Goal: Navigation & Orientation: Find specific page/section

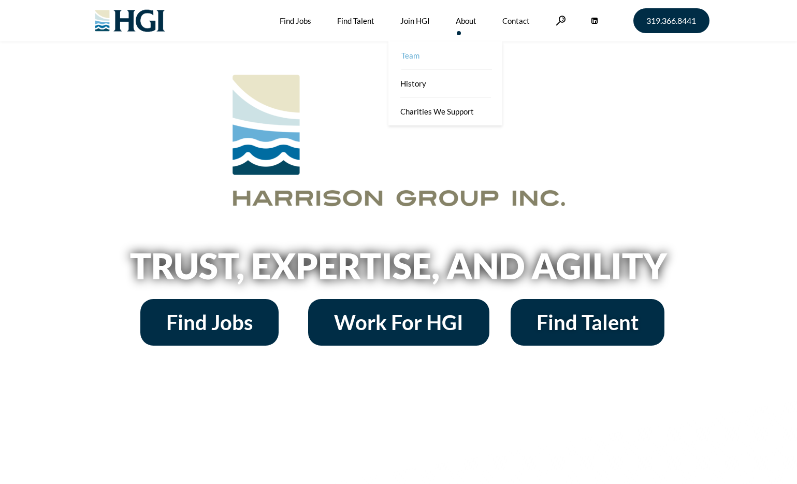
click at [466, 53] on link "Team" at bounding box center [447, 55] width 114 height 28
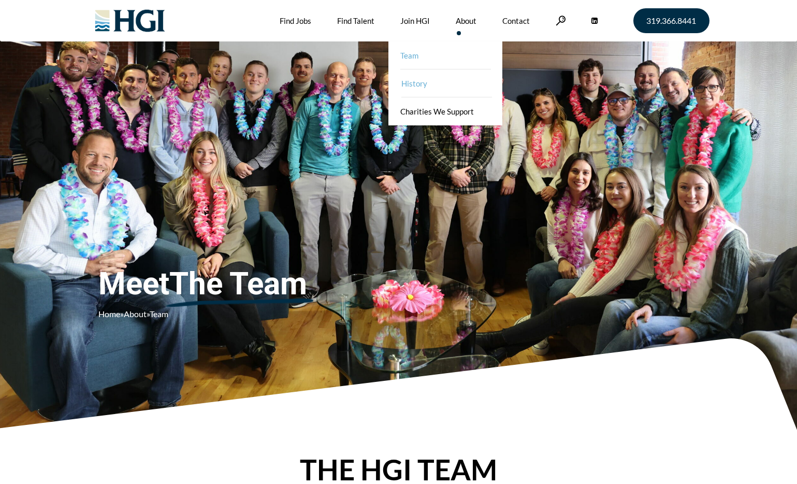
click at [453, 92] on link "History" at bounding box center [447, 83] width 114 height 28
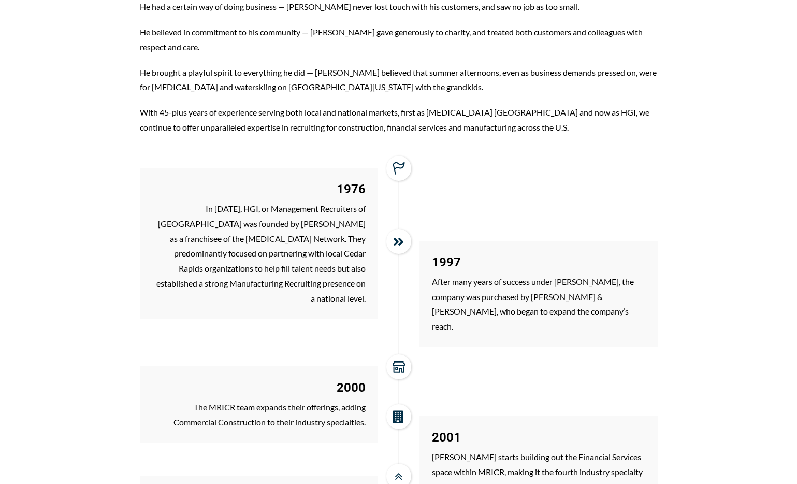
scroll to position [557, 0]
